Goal: Transaction & Acquisition: Book appointment/travel/reservation

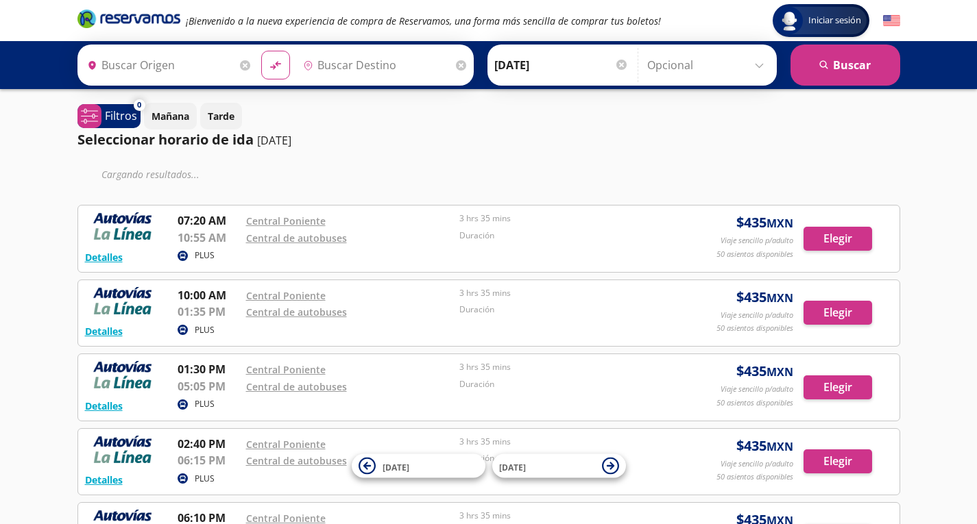
type input "[GEOGRAPHIC_DATA], [GEOGRAPHIC_DATA]"
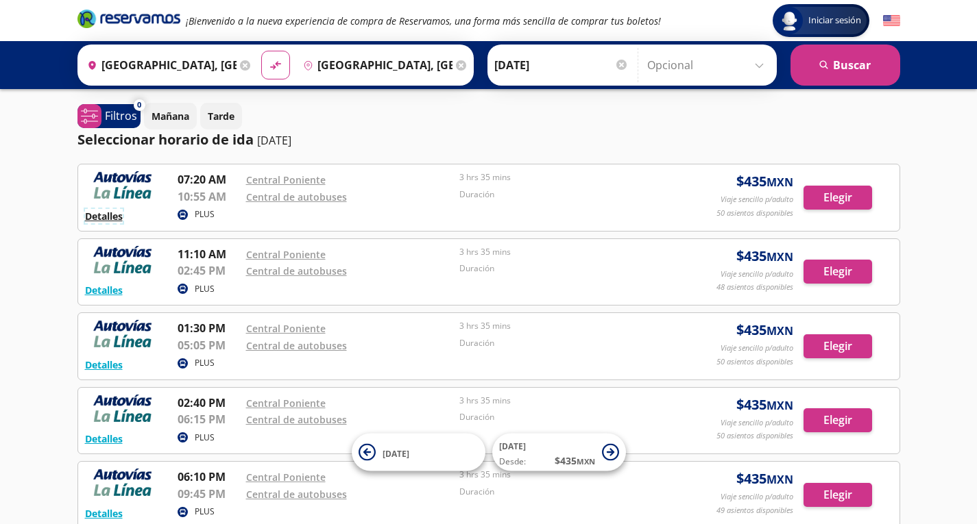
click at [104, 215] on button "Detalles" at bounding box center [104, 216] width 38 height 14
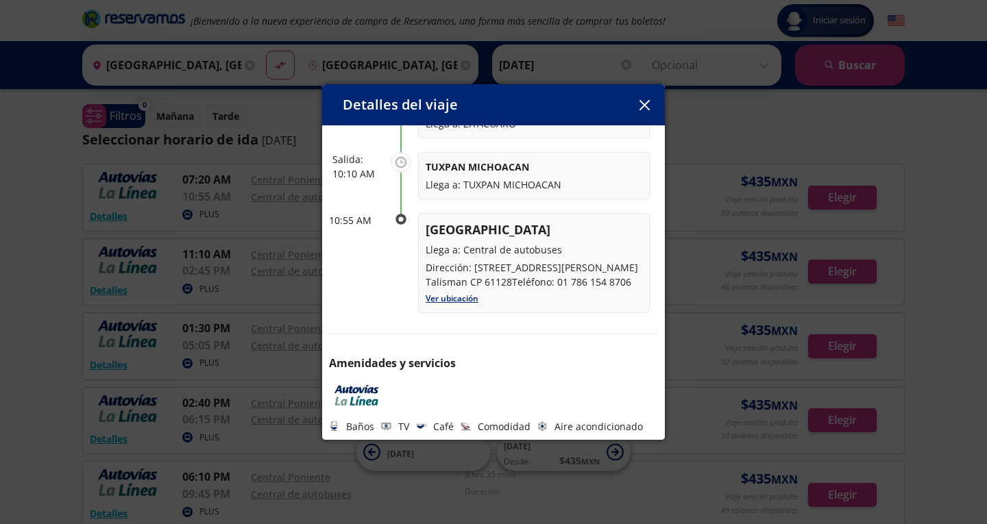
scroll to position [281, 0]
click at [643, 105] on icon "button" at bounding box center [645, 105] width 10 height 10
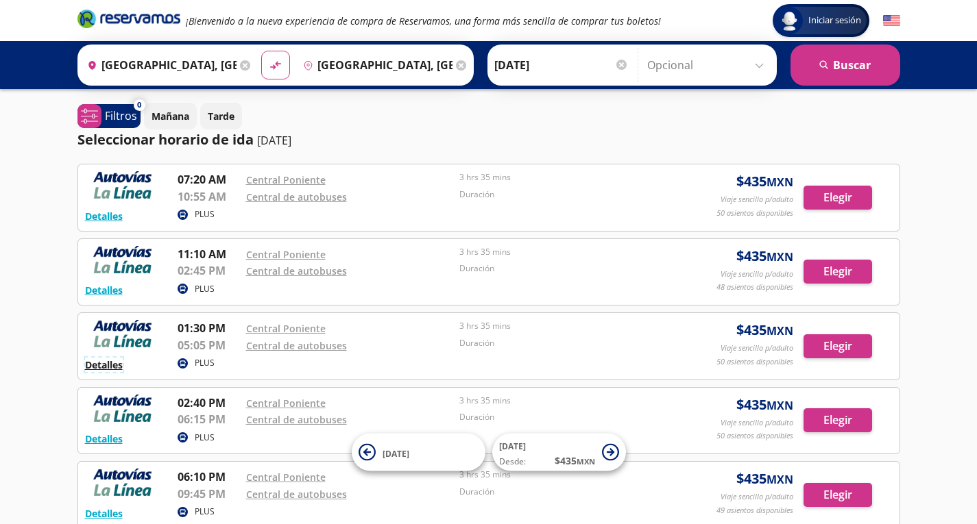
click at [110, 369] on button "Detalles" at bounding box center [104, 365] width 38 height 14
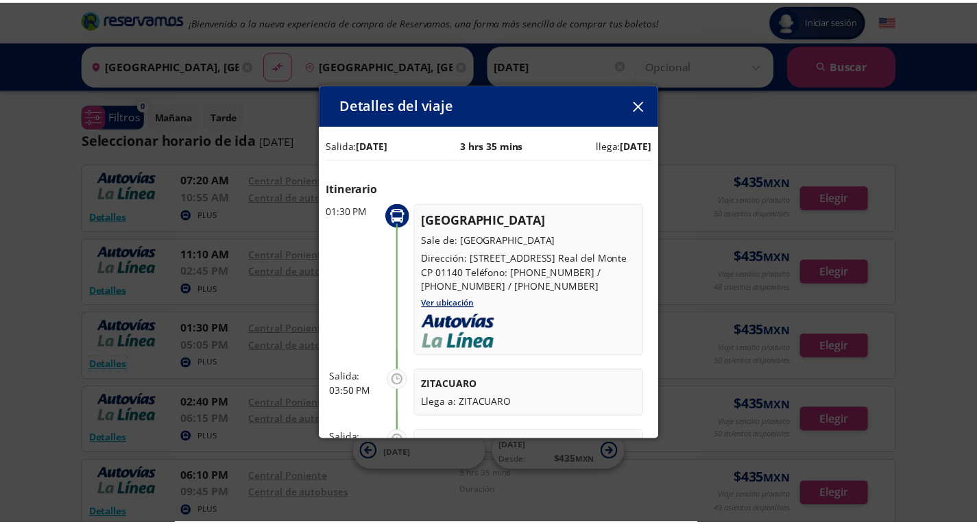
scroll to position [0, 0]
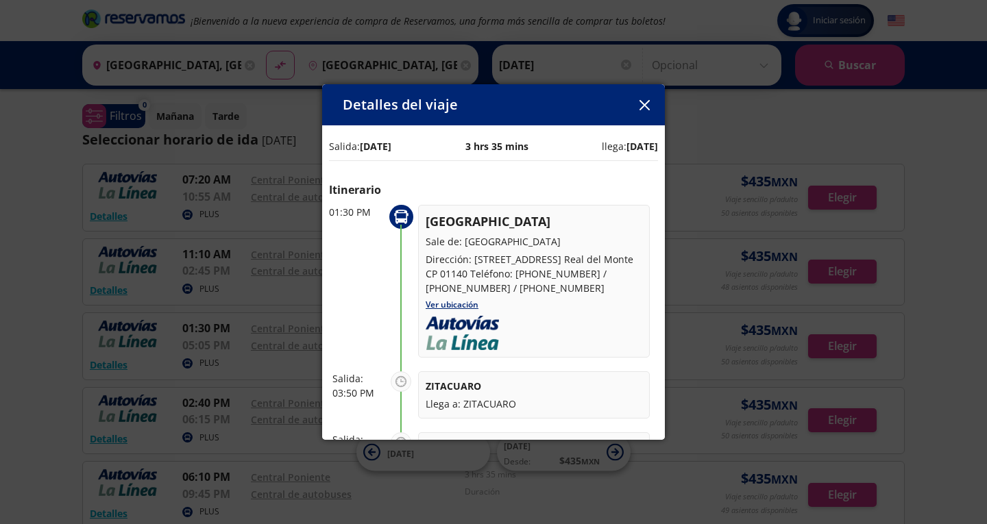
click at [649, 106] on icon "button" at bounding box center [645, 105] width 10 height 10
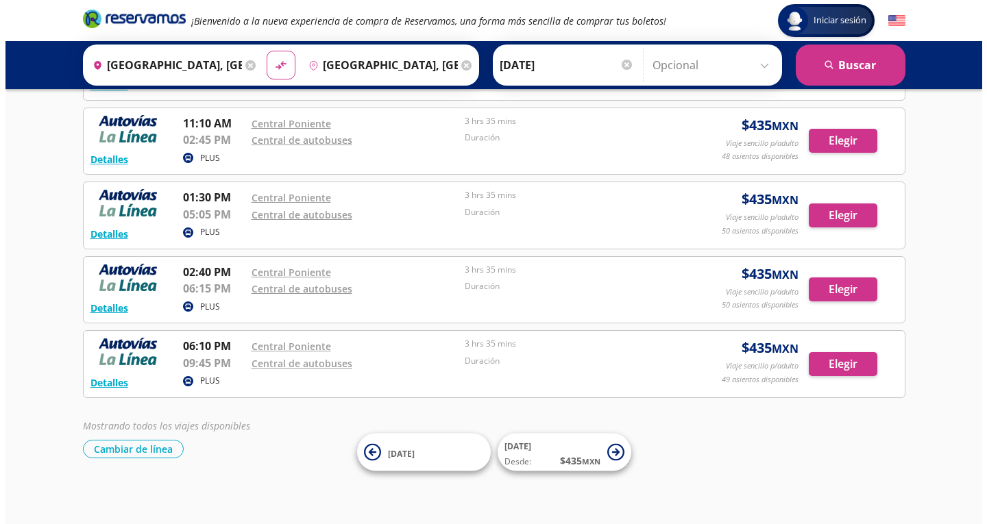
scroll to position [134, 0]
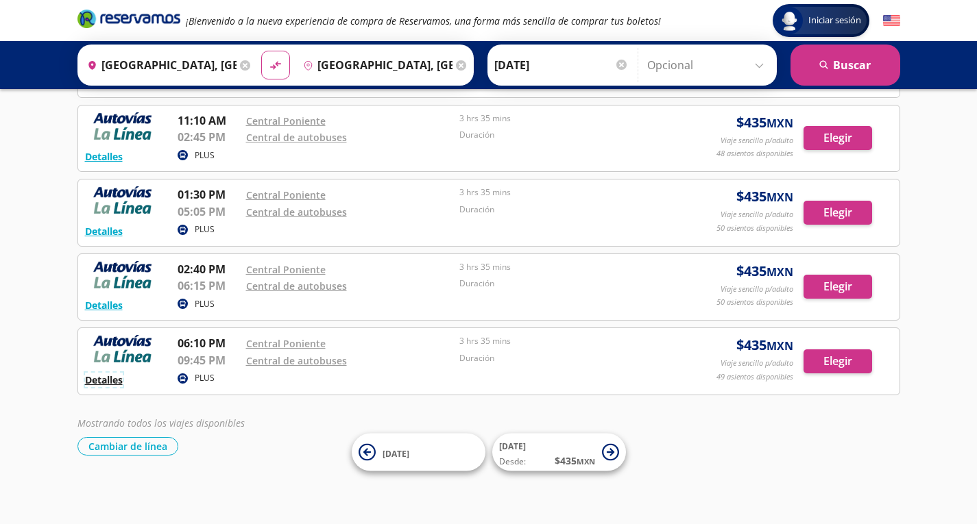
click at [91, 377] on button "Detalles" at bounding box center [104, 380] width 38 height 14
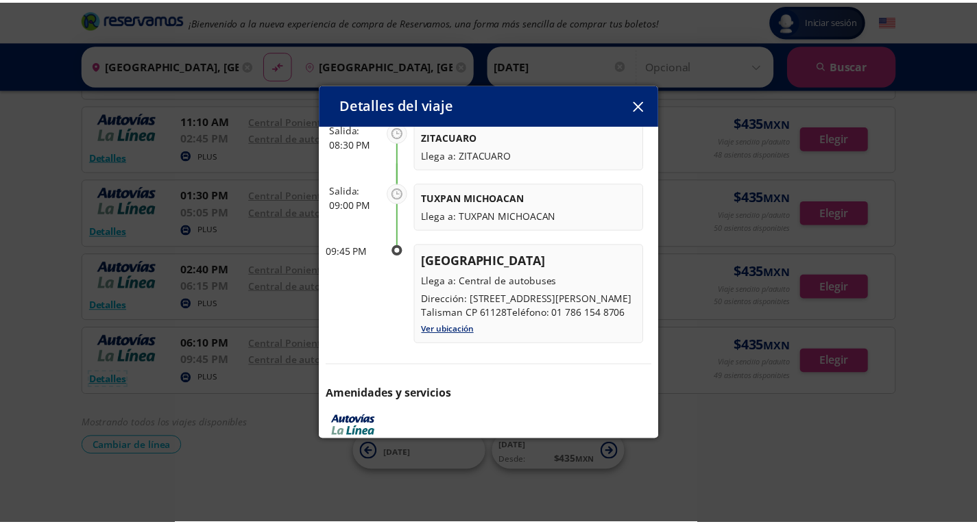
scroll to position [242, 0]
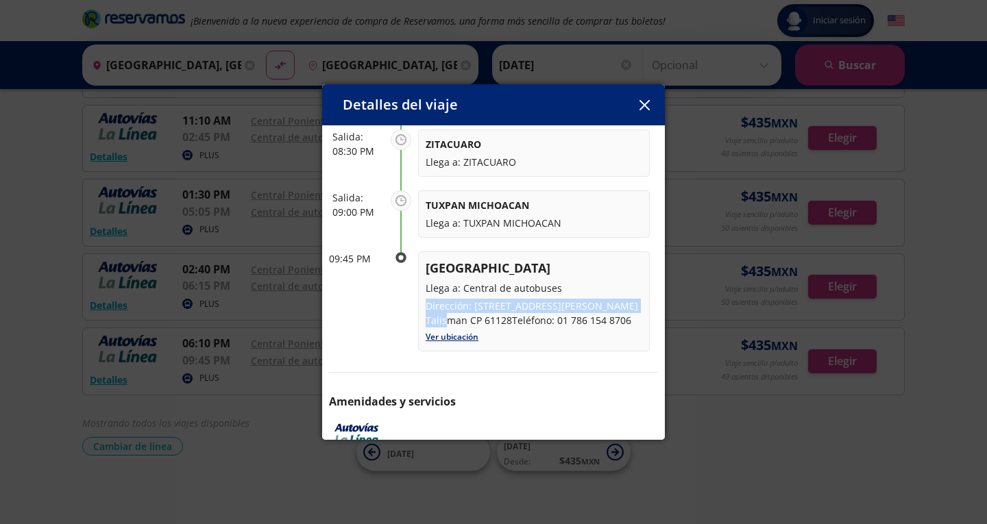
drag, startPoint x: 670, startPoint y: 308, endPoint x: 673, endPoint y: 294, distance: 14.1
click at [673, 294] on div "Detalles del viaje Salida: [DATE] 3 hrs 35 mins llega: [DATE] Itinerario 06:10 …" at bounding box center [493, 262] width 987 height 524
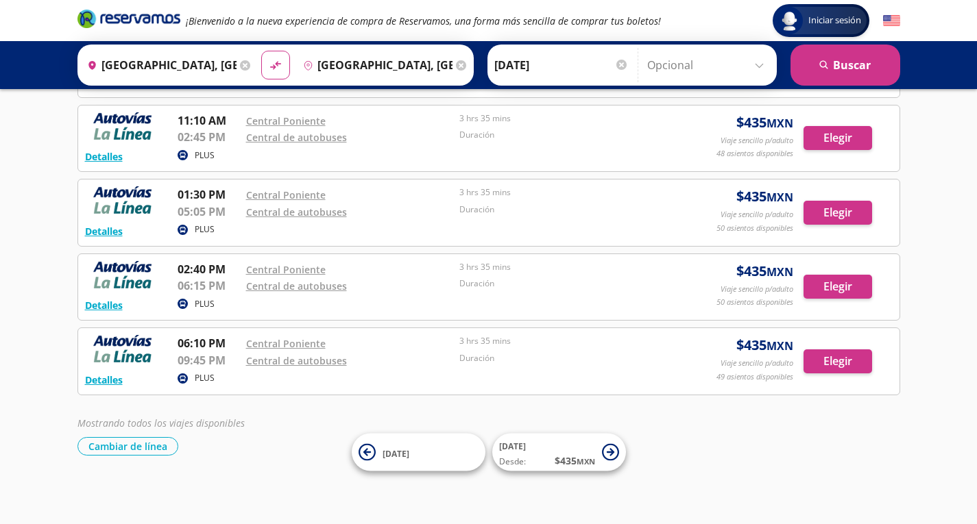
click at [773, 433] on div "Mostrando todos los viajes disponibles Cambiar de línea [GEOGRAPHIC_DATA] de lí…" at bounding box center [488, 436] width 823 height 40
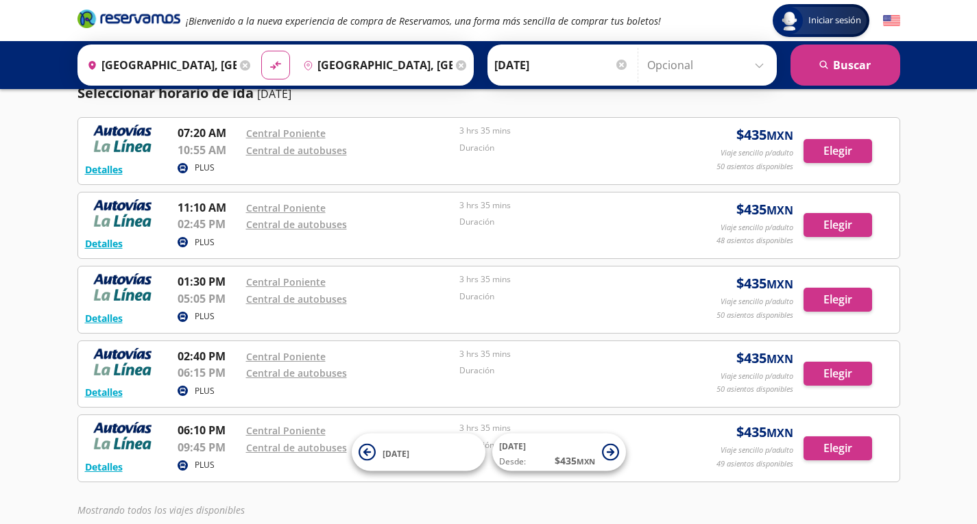
scroll to position [69, 0]
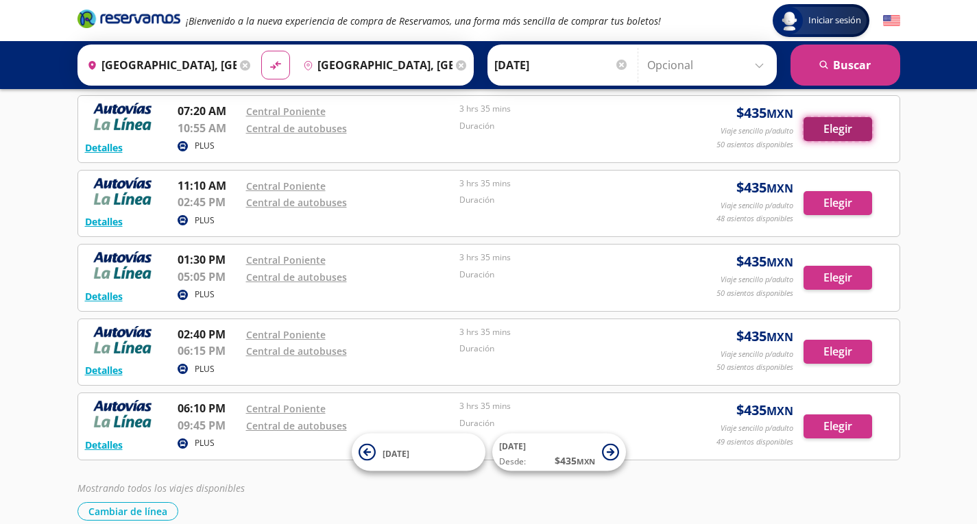
click at [840, 138] on button "Elegir" at bounding box center [838, 129] width 69 height 24
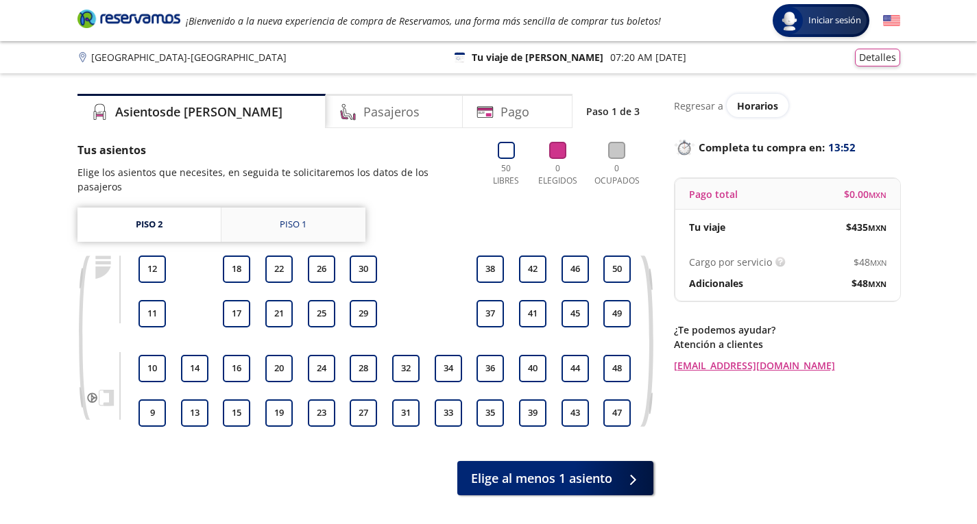
drag, startPoint x: 304, startPoint y: 207, endPoint x: 353, endPoint y: 209, distance: 48.7
click at [304, 218] on div "Piso 1" at bounding box center [293, 225] width 27 height 14
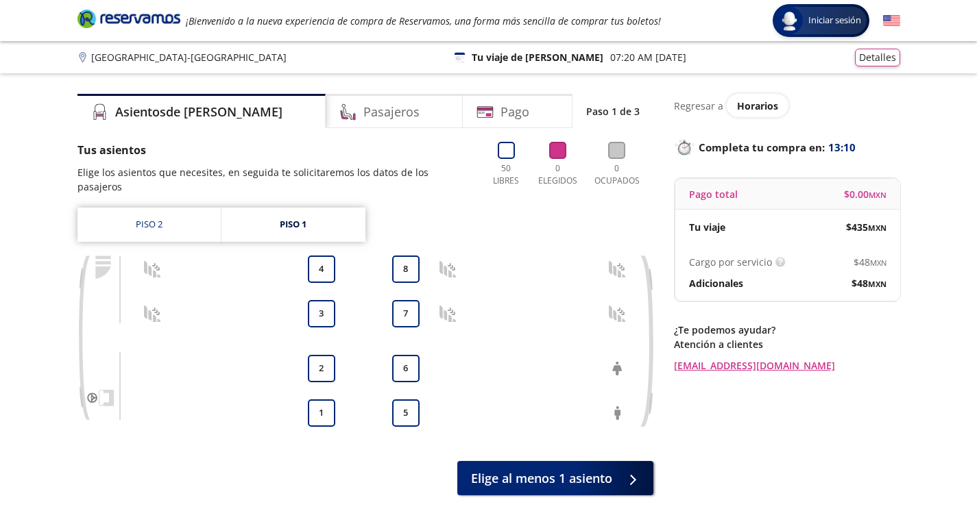
click at [449, 261] on icon at bounding box center [447, 269] width 17 height 17
click at [177, 215] on link "Piso 2" at bounding box center [148, 225] width 143 height 34
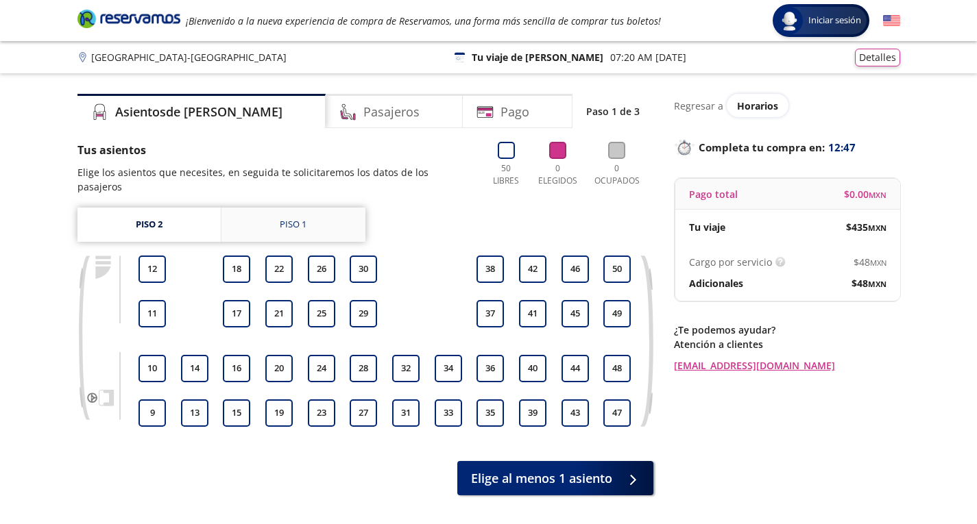
click at [278, 214] on link "Piso 1" at bounding box center [293, 225] width 144 height 34
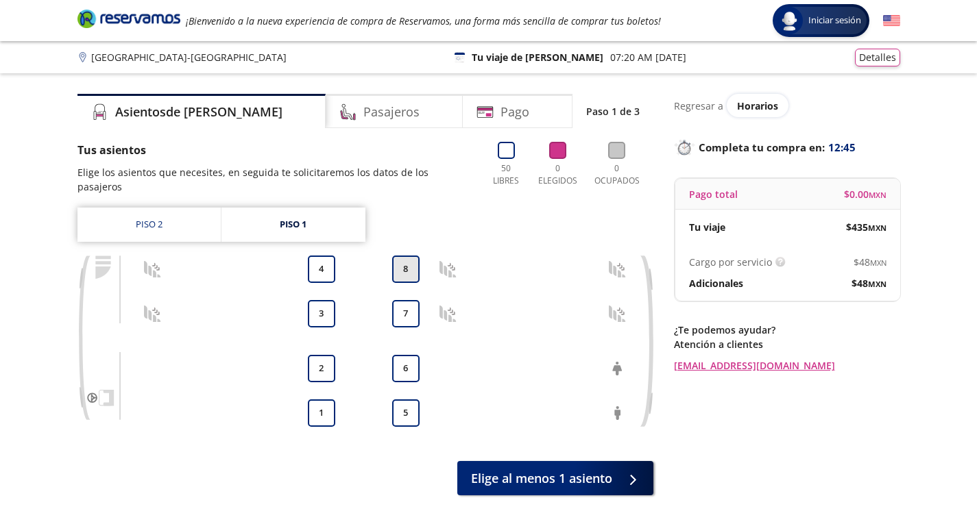
click at [410, 259] on button "8" at bounding box center [405, 269] width 27 height 27
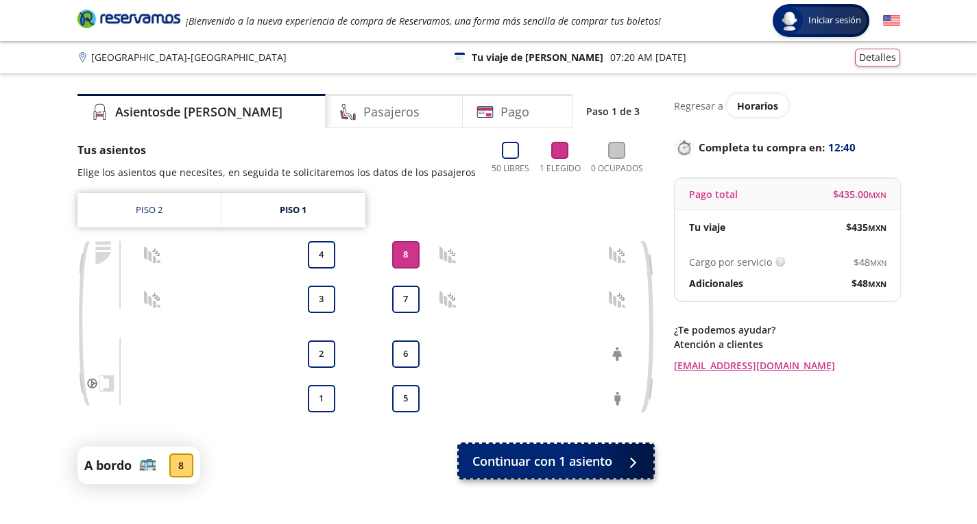
click at [625, 458] on div at bounding box center [629, 461] width 21 height 17
